Goal: Check status: Check status

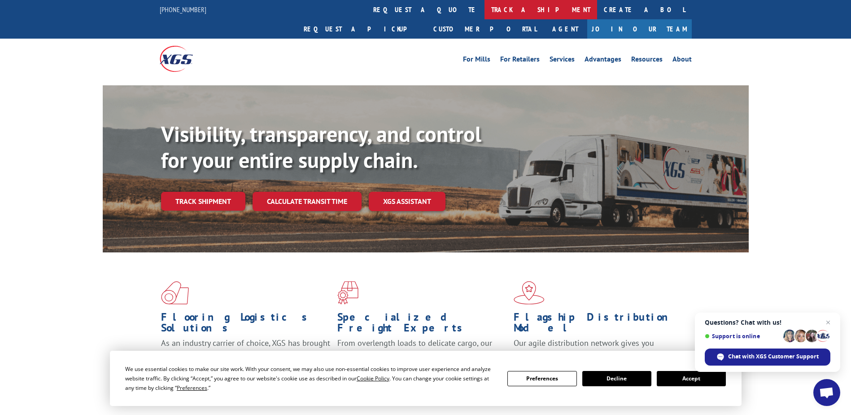
click at [485, 4] on link "track a shipment" at bounding box center [541, 9] width 113 height 19
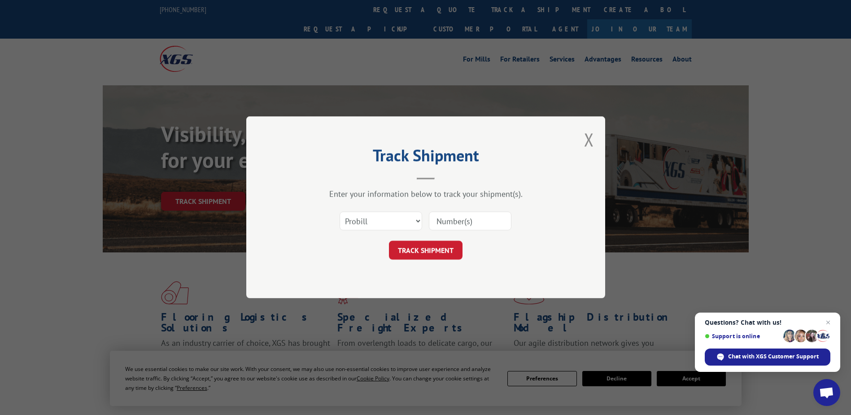
paste input "17503969"
type input "17503969"
click at [434, 247] on button "TRACK SHIPMENT" at bounding box center [426, 250] width 74 height 19
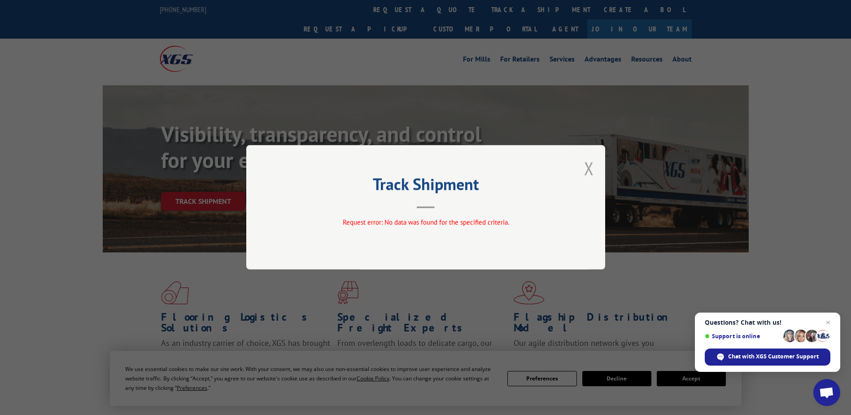
click at [588, 166] on button "Close modal" at bounding box center [589, 168] width 10 height 24
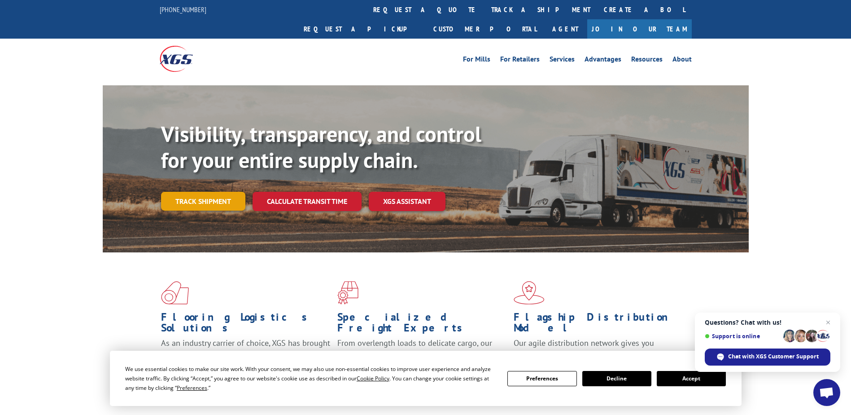
click at [183, 192] on link "Track shipment" at bounding box center [203, 201] width 84 height 19
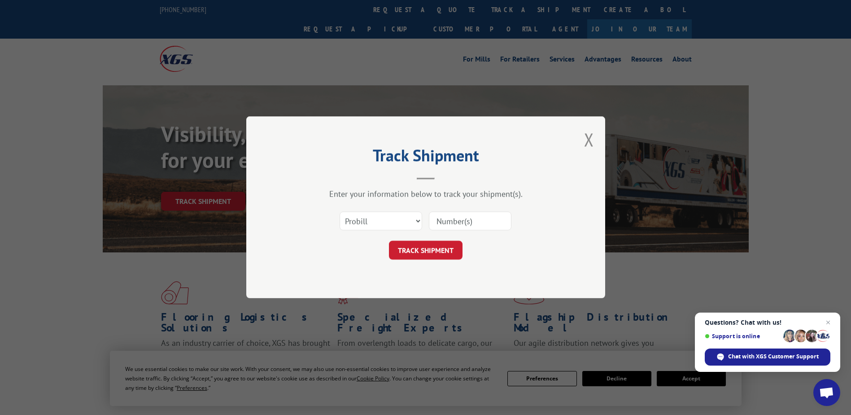
click at [436, 222] on input at bounding box center [470, 221] width 83 height 19
click at [440, 223] on input "170" at bounding box center [470, 221] width 83 height 19
click at [440, 222] on input "170" at bounding box center [470, 221] width 83 height 19
paste input "503969"
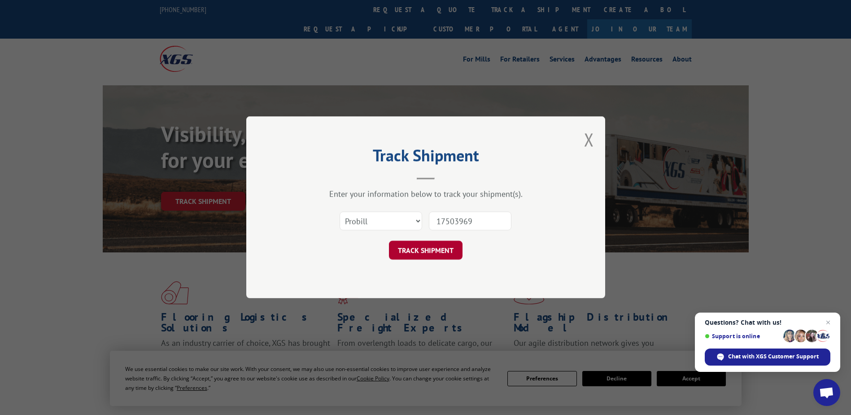
type input "17503969"
click at [441, 242] on button "TRACK SHIPMENT" at bounding box center [426, 250] width 74 height 19
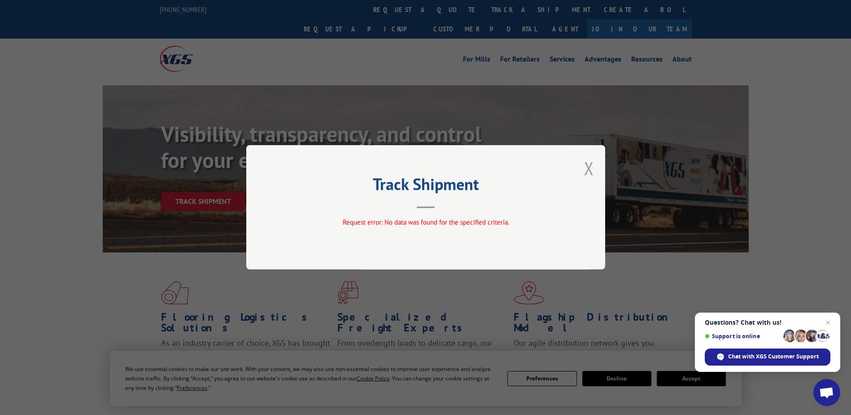
click at [593, 170] on button "Close modal" at bounding box center [589, 168] width 10 height 24
